Goal: Information Seeking & Learning: Learn about a topic

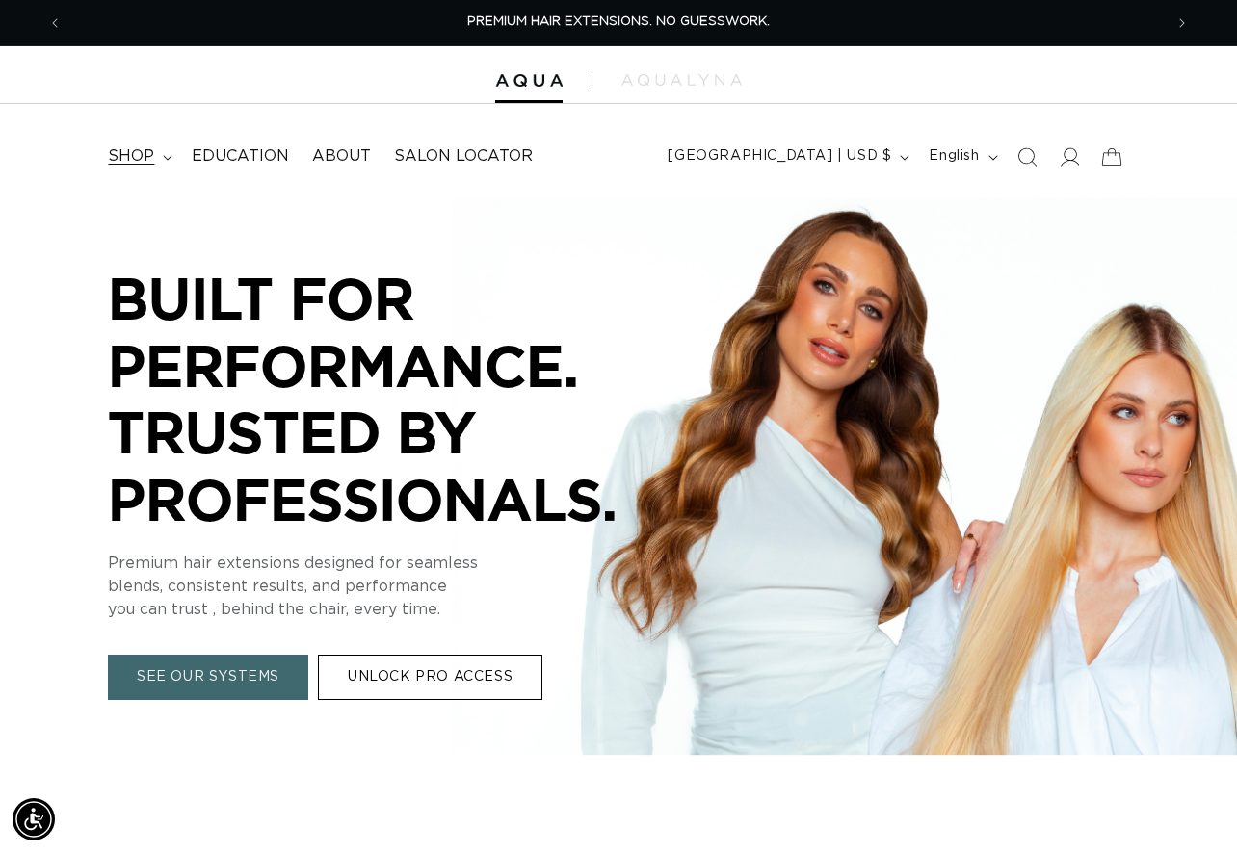
click at [147, 154] on span "shop" at bounding box center [131, 156] width 46 height 20
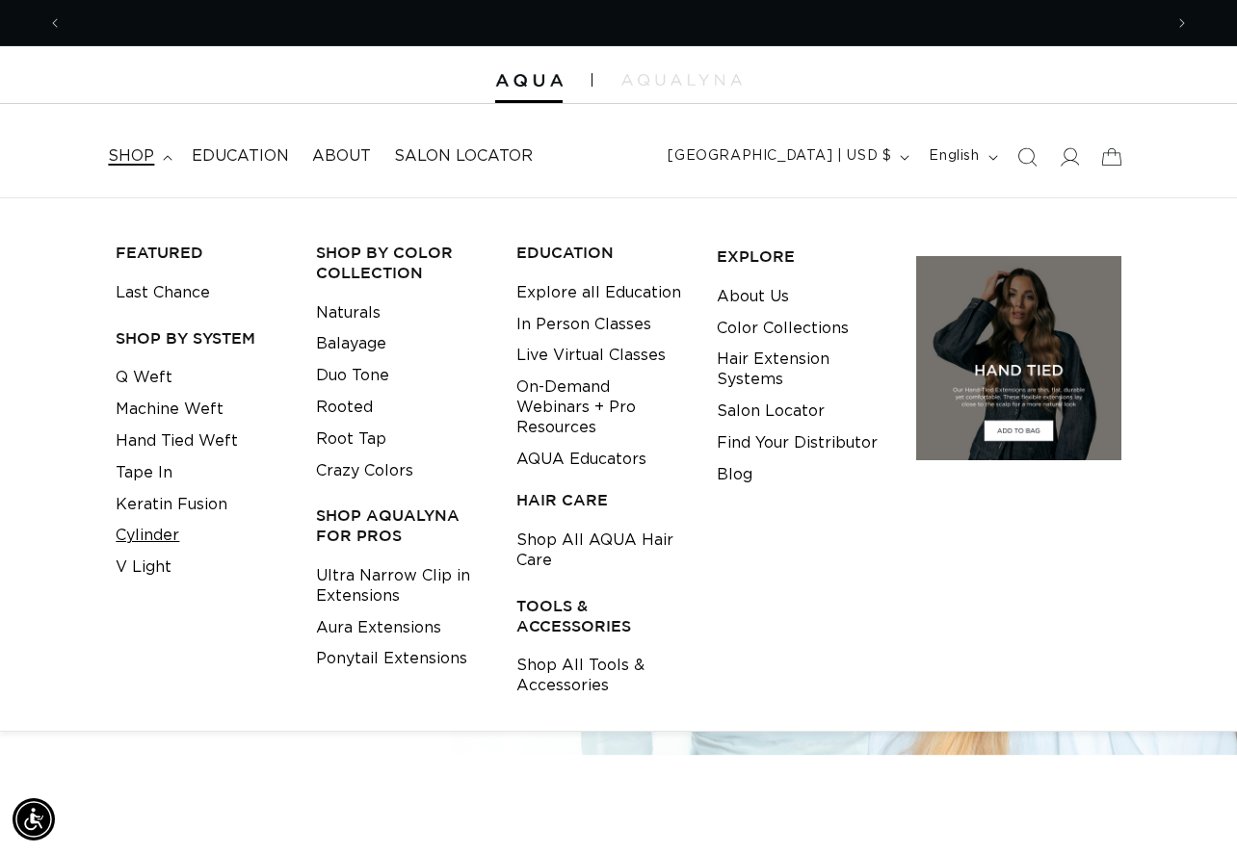
scroll to position [0, 1100]
click at [136, 565] on link "V Light" at bounding box center [144, 568] width 56 height 32
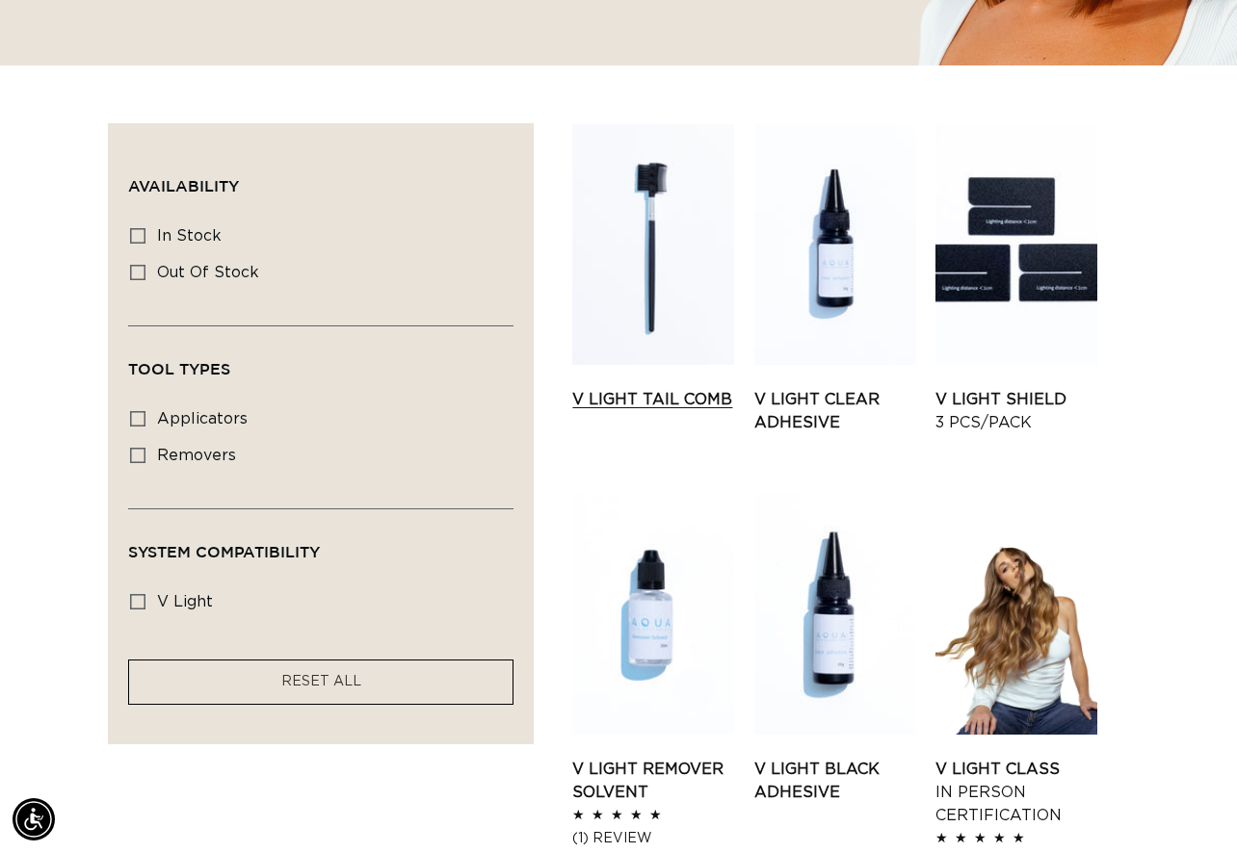
scroll to position [0, 2200]
click at [658, 388] on link "V Light Tail Comb" at bounding box center [653, 399] width 162 height 23
click at [829, 388] on link "V Light Clear Adhesive" at bounding box center [835, 411] width 162 height 46
click at [664, 388] on link "V Light Tail Comb" at bounding box center [653, 399] width 162 height 23
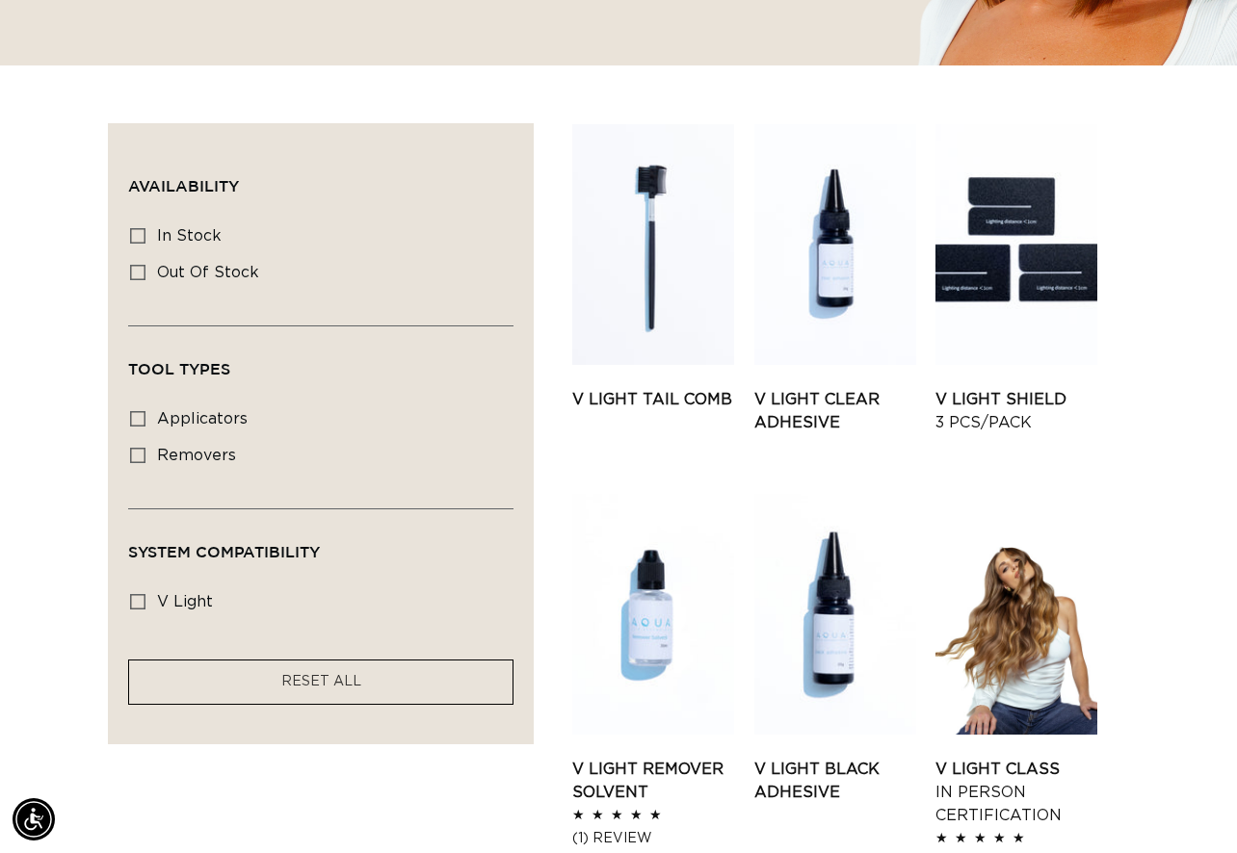
scroll to position [0, 2200]
click at [1005, 388] on link "V Light Shield 3 pcs/pack" at bounding box center [1016, 411] width 162 height 46
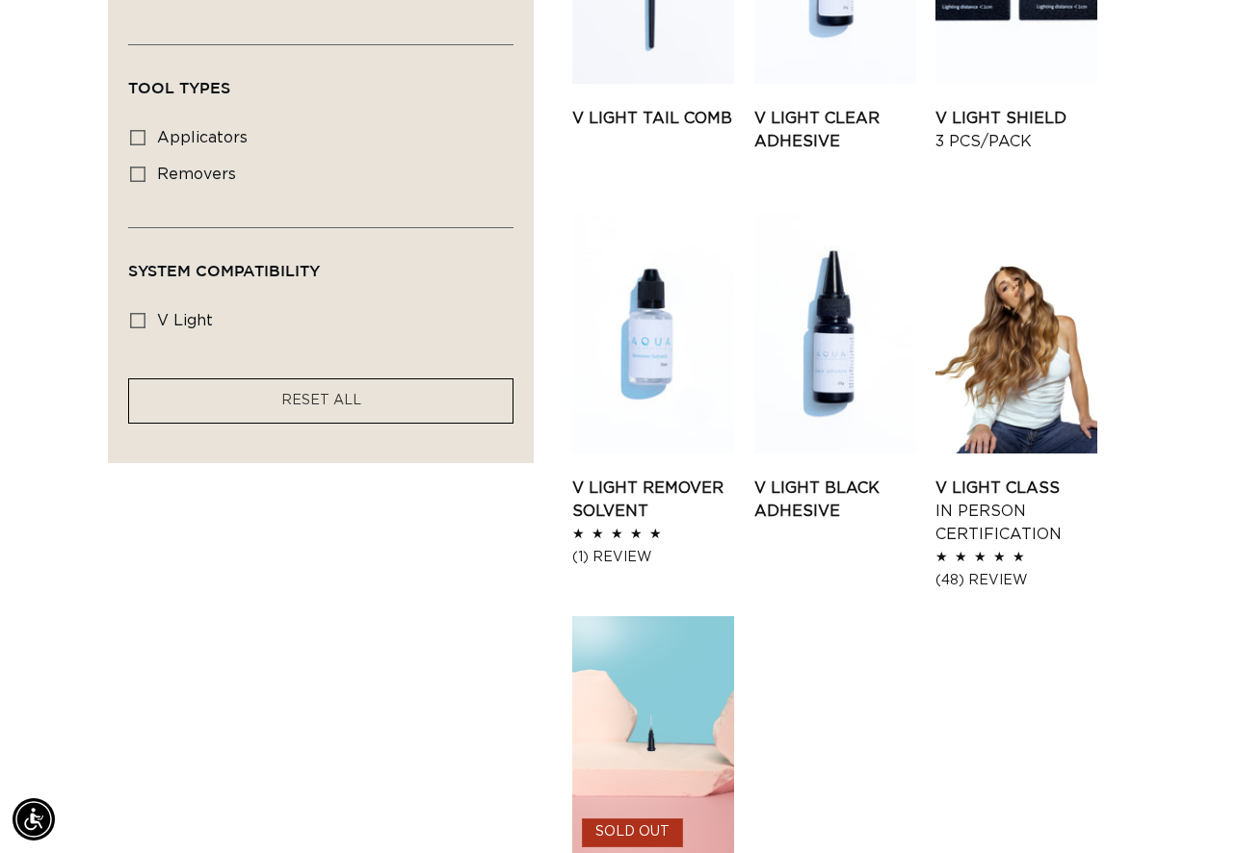
scroll to position [0, 0]
click at [649, 477] on link "V Light Remover Solvent" at bounding box center [653, 500] width 162 height 46
click at [834, 477] on link "V Light Black Adhesive" at bounding box center [835, 500] width 162 height 46
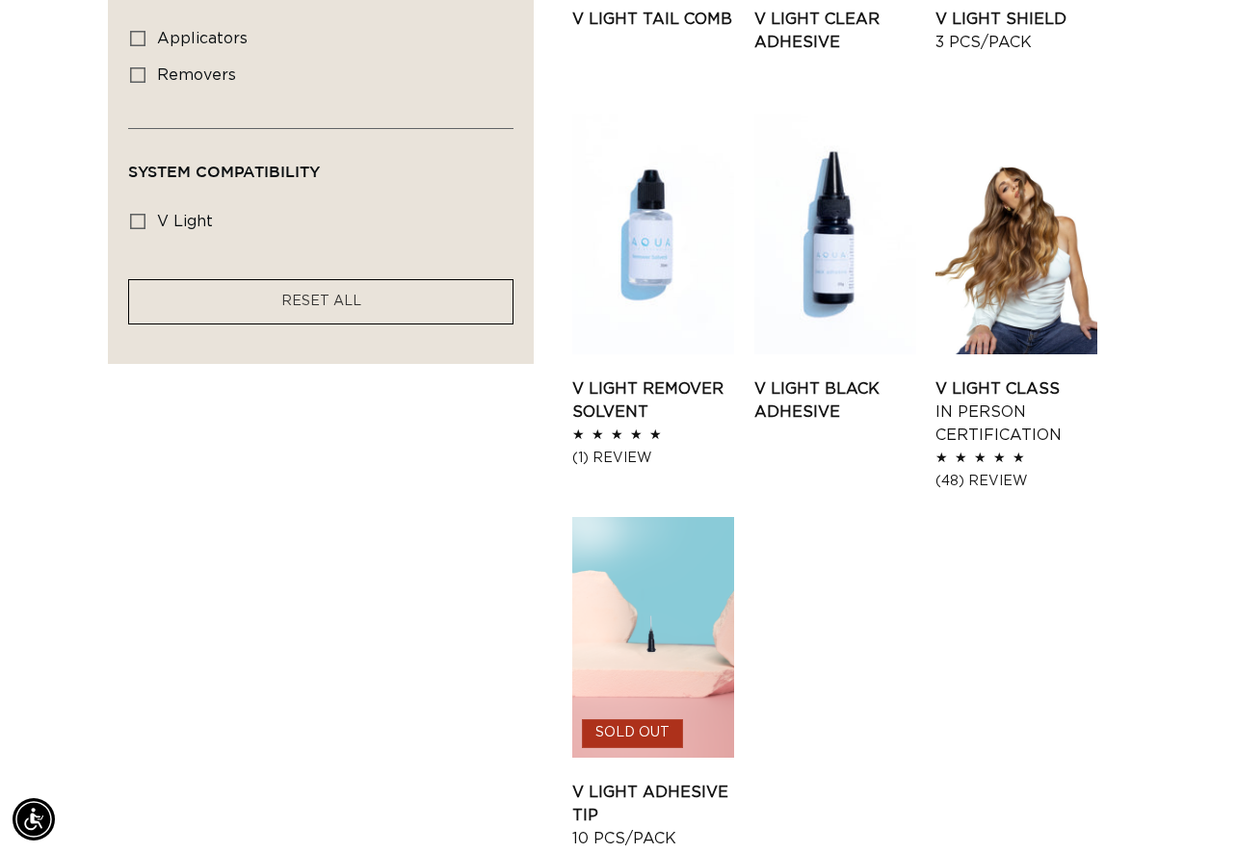
scroll to position [1044, 0]
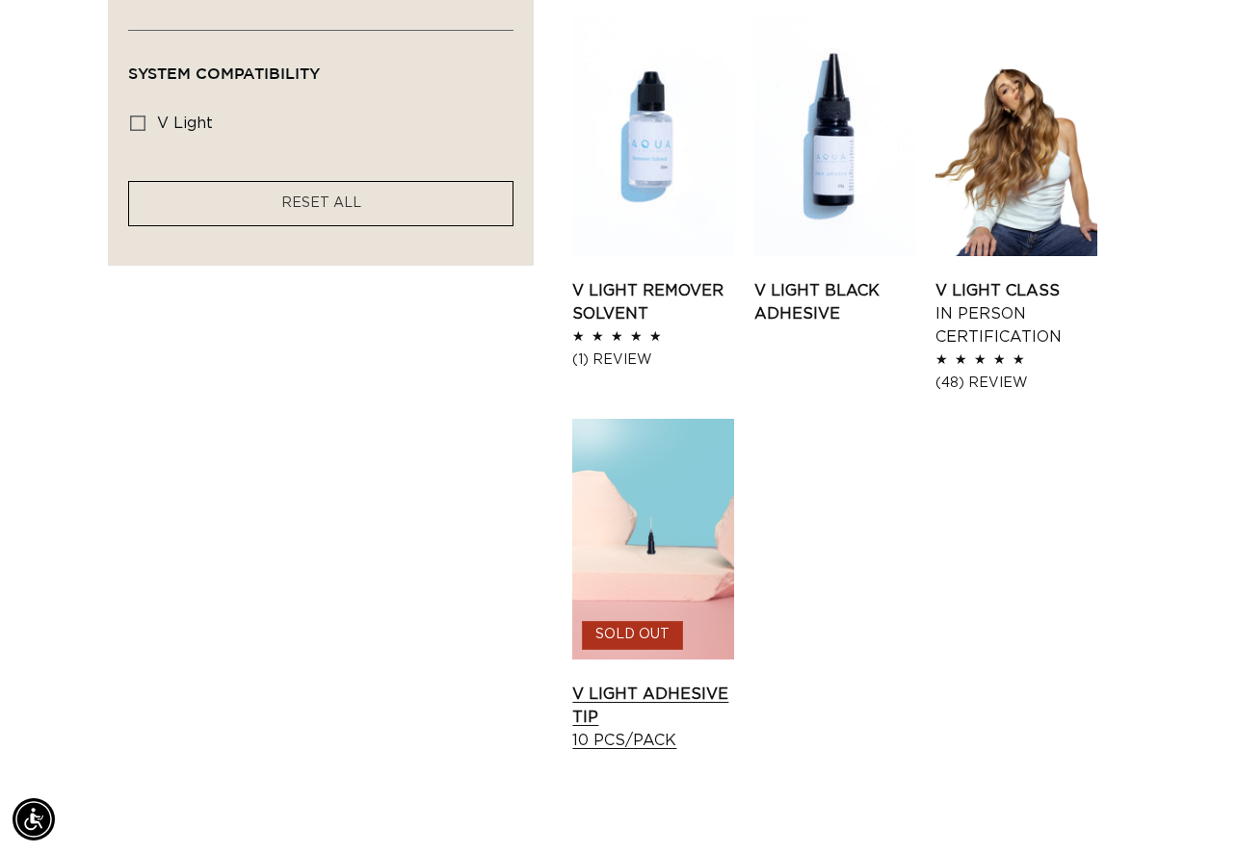
click at [666, 683] on link "V Light Adhesive Tip 10 pcs/pack" at bounding box center [653, 717] width 162 height 69
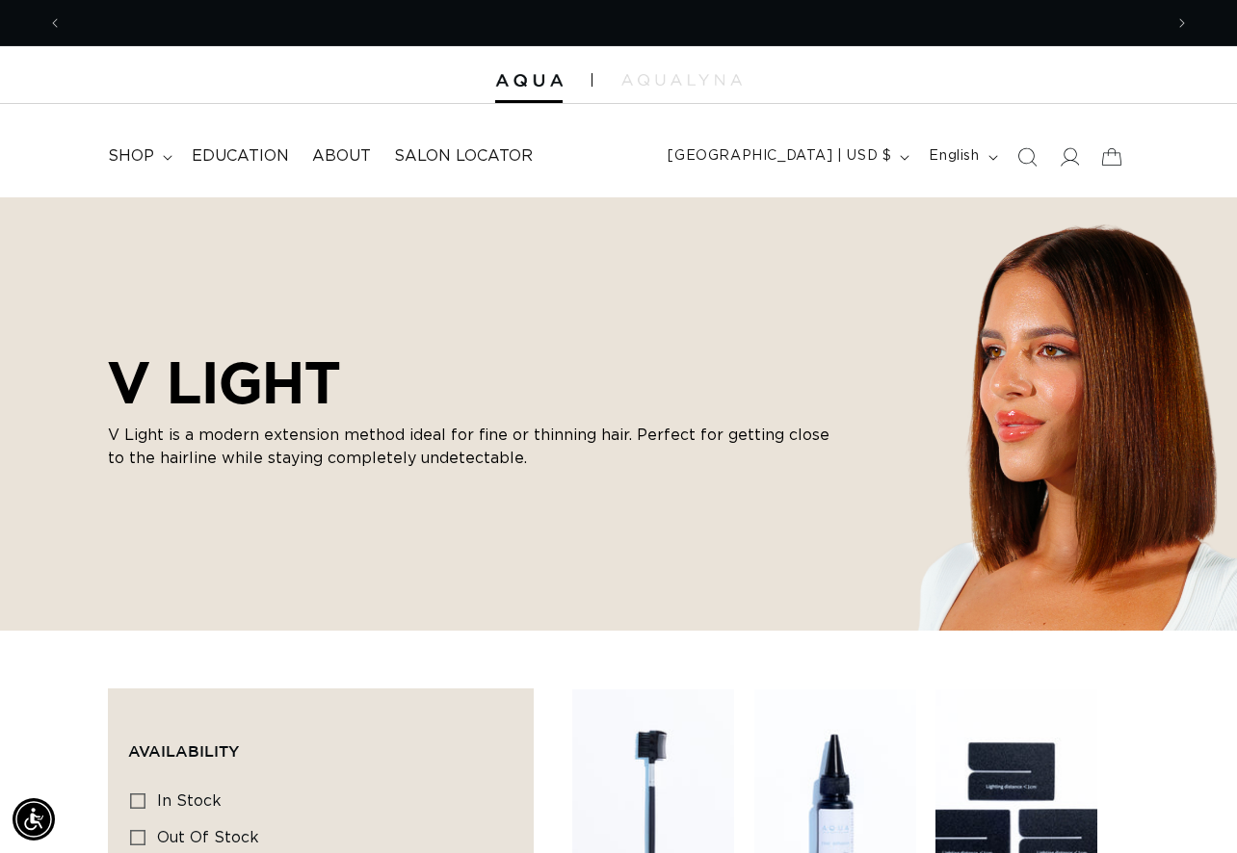
scroll to position [0, 0]
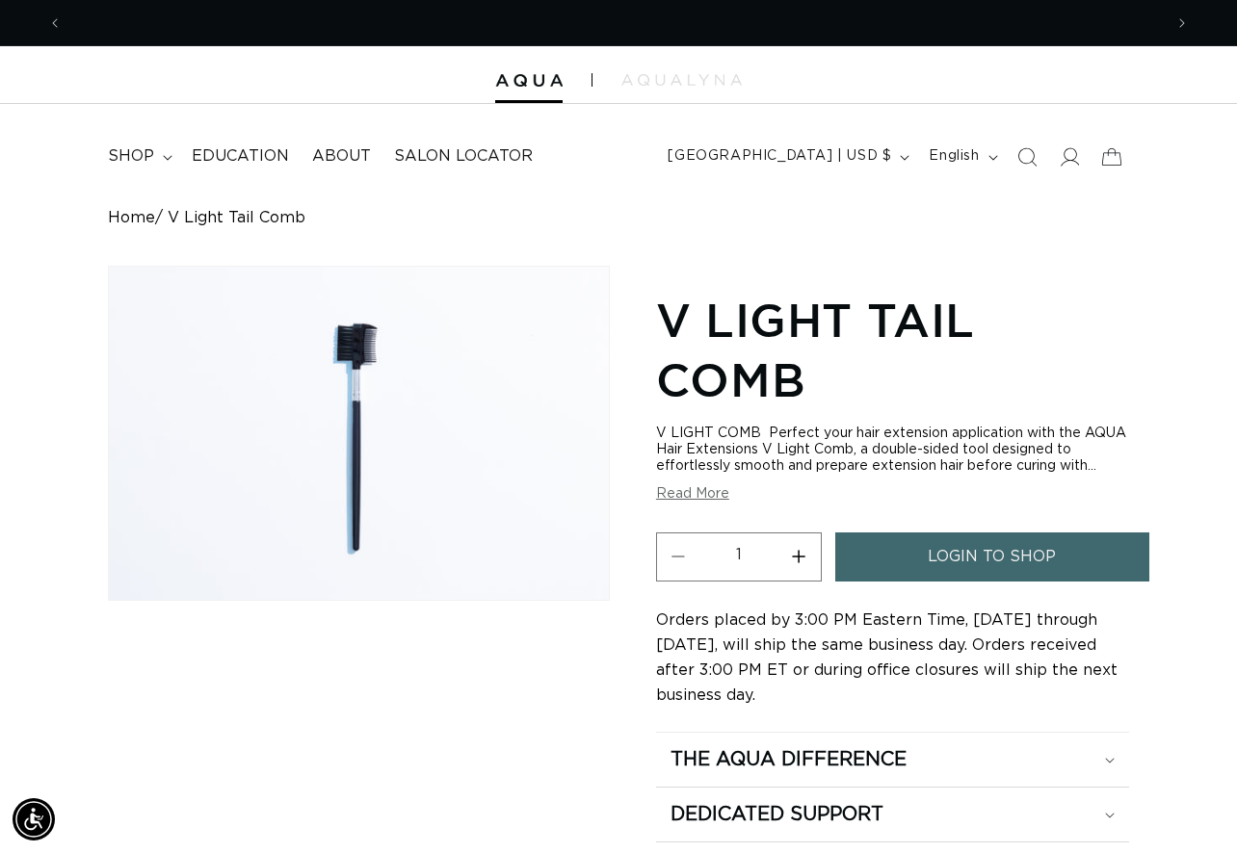
scroll to position [0, 2200]
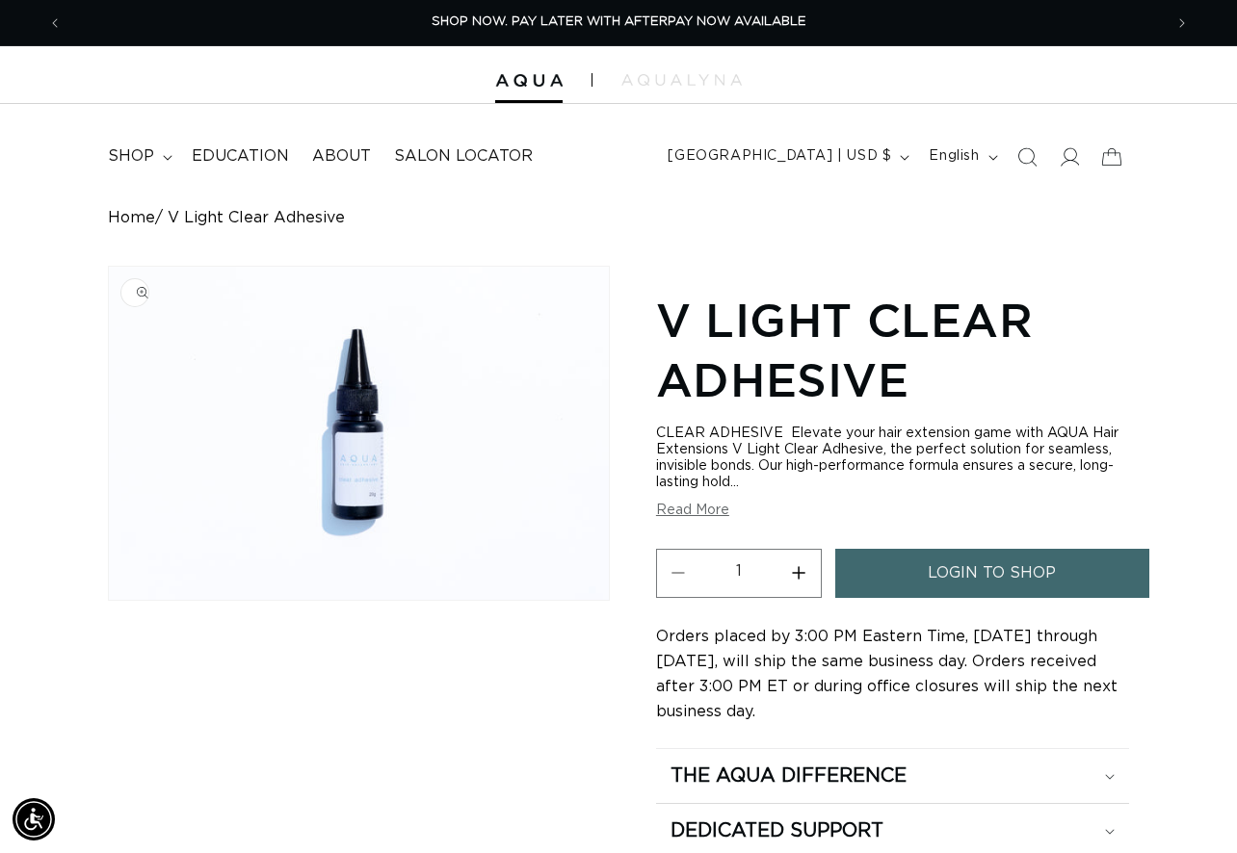
scroll to position [0, 2200]
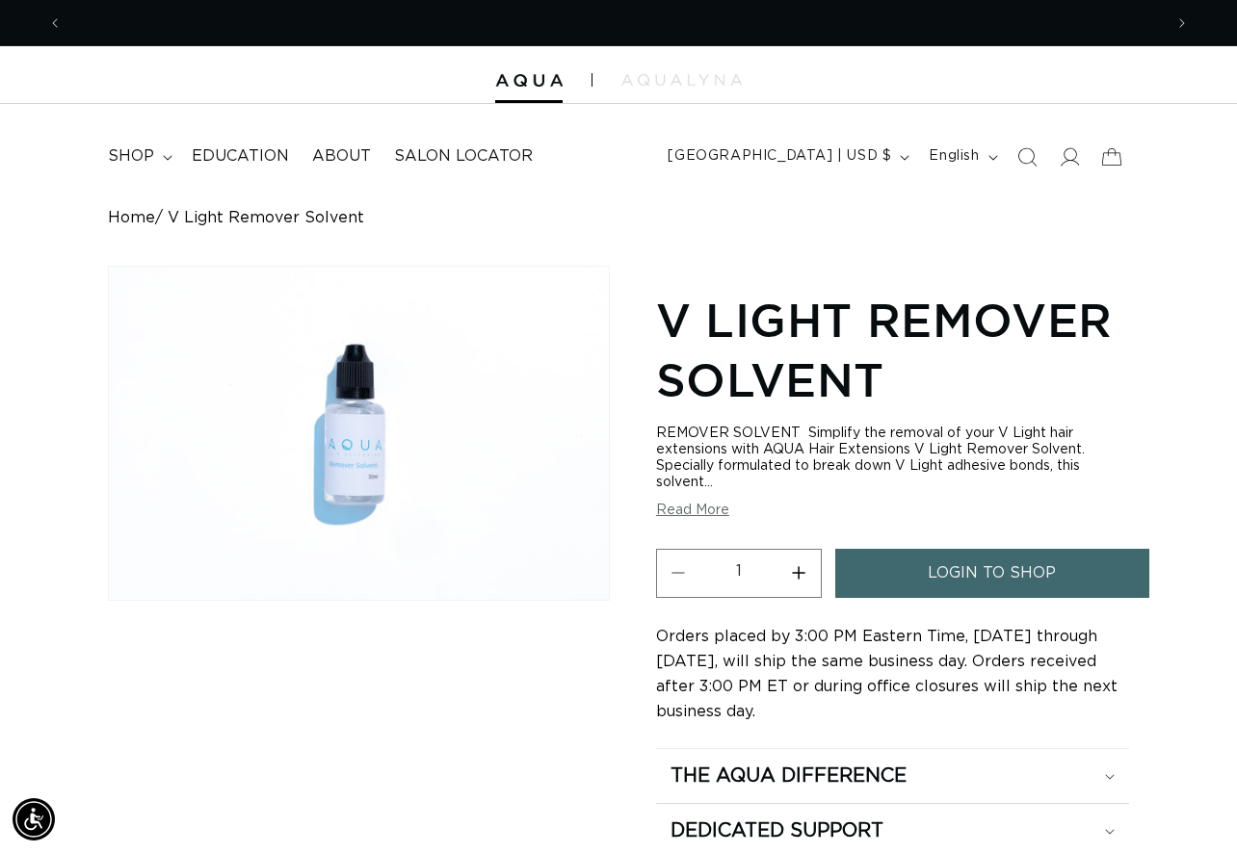
scroll to position [0, 1100]
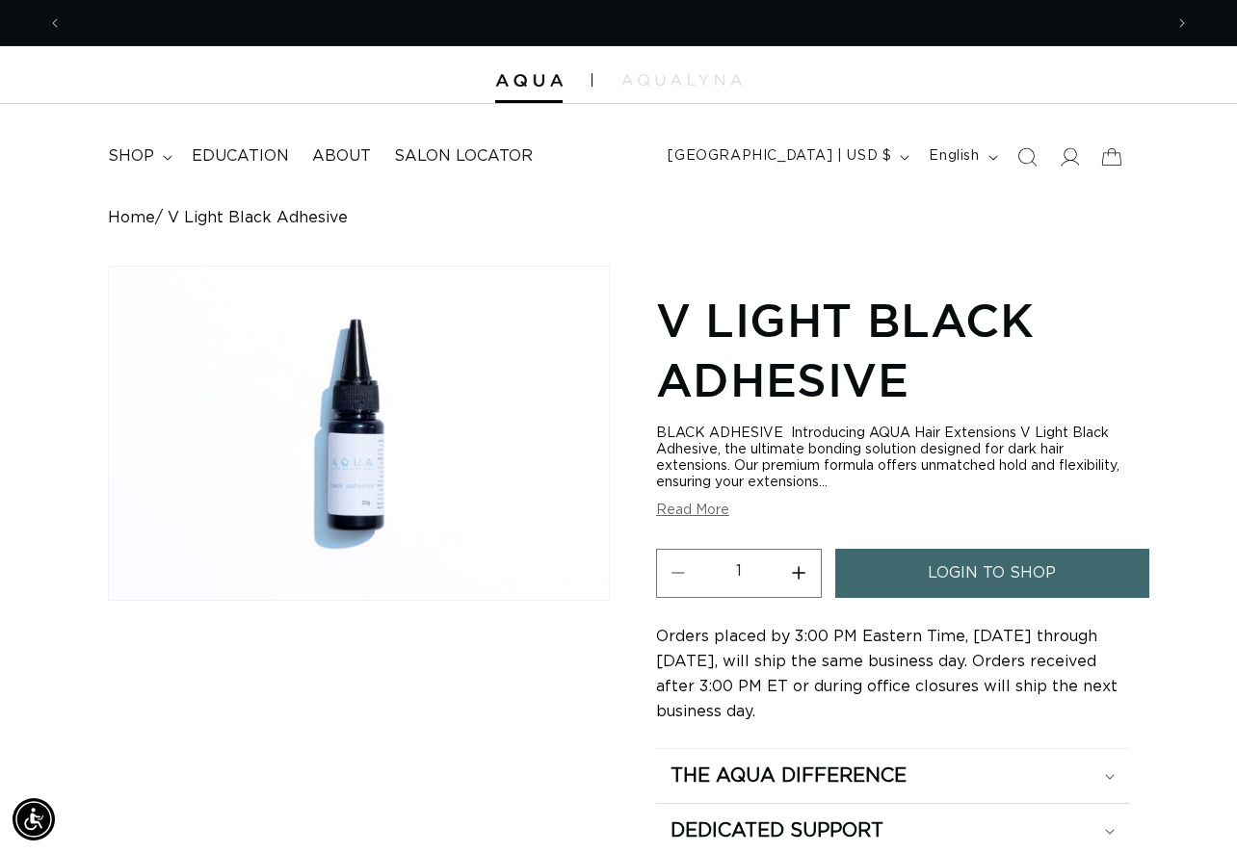
scroll to position [0, 2200]
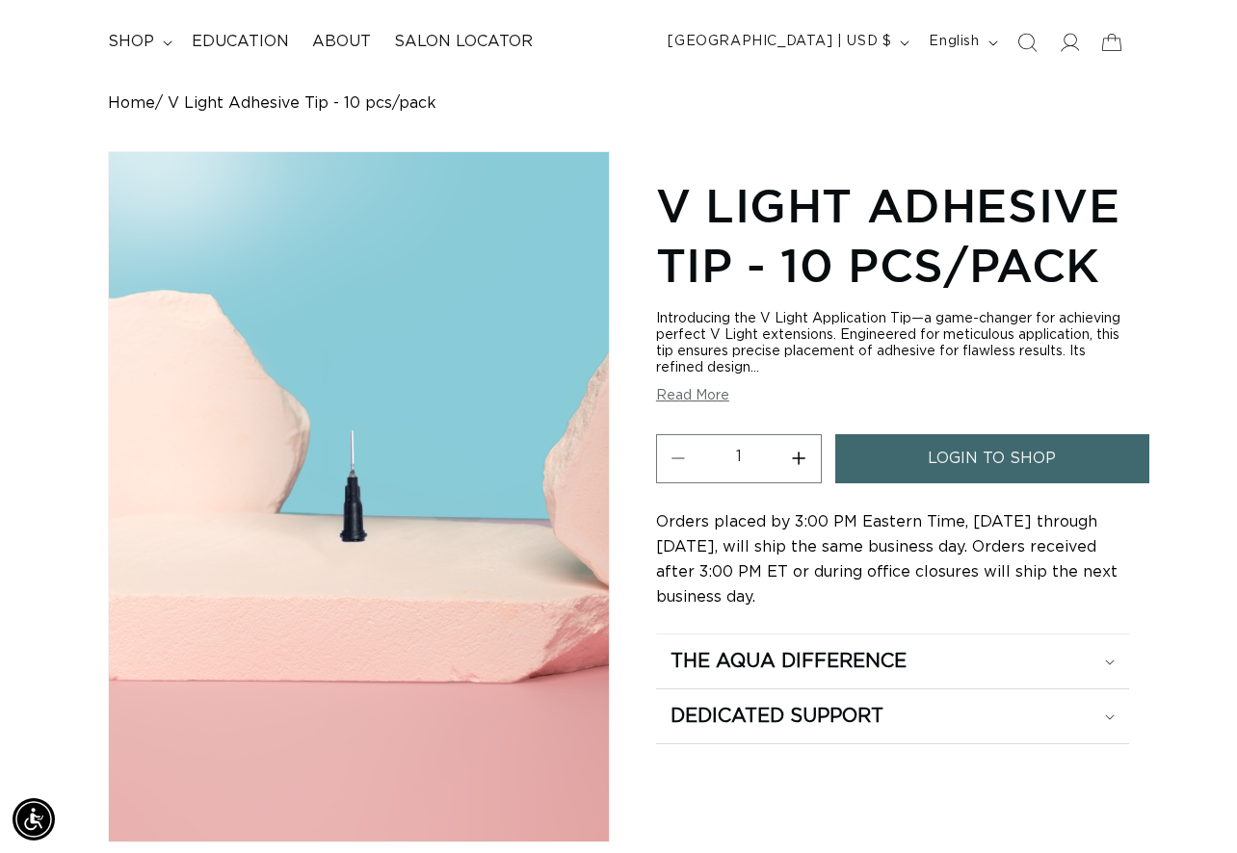
scroll to position [0, 2200]
